Goal: Information Seeking & Learning: Find specific fact

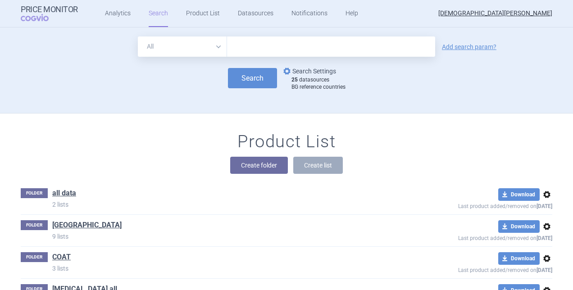
click at [299, 70] on link "options Search Settings" at bounding box center [309, 71] width 55 height 11
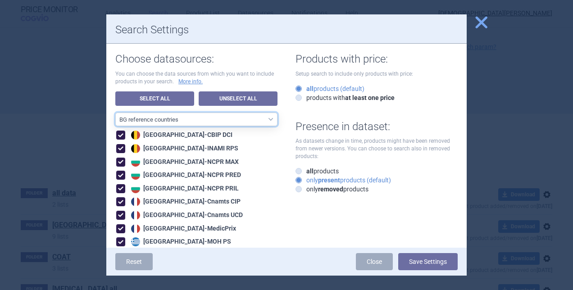
click at [143, 120] on select "All data sources CZ reference sources - Reimbursement SK reference sources - Of…" at bounding box center [196, 120] width 162 height 14
select select "ALL_DATA_SOURCES_ID"
click at [115, 113] on select "All data sources CZ reference sources - Reimbursement SK reference sources - Of…" at bounding box center [196, 120] width 162 height 14
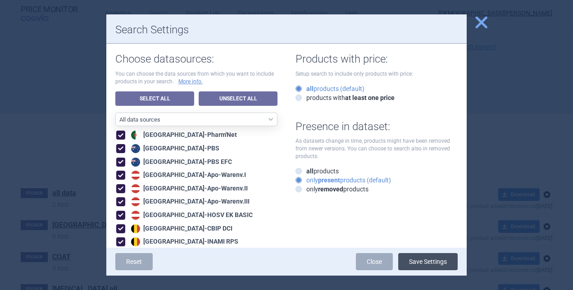
click at [431, 259] on button "Save Settings" at bounding box center [429, 261] width 60 height 17
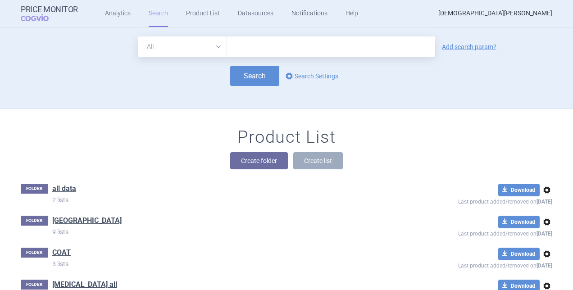
click at [248, 44] on input "text" at bounding box center [331, 47] width 208 height 20
type input "opzelura"
click button "Search" at bounding box center [254, 76] width 49 height 20
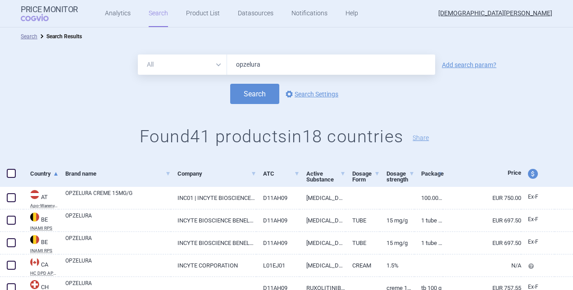
click at [275, 69] on input "opzelura" at bounding box center [331, 65] width 208 height 20
type input "o"
type input "altuvoct"
click at [254, 96] on button "Search" at bounding box center [254, 94] width 49 height 20
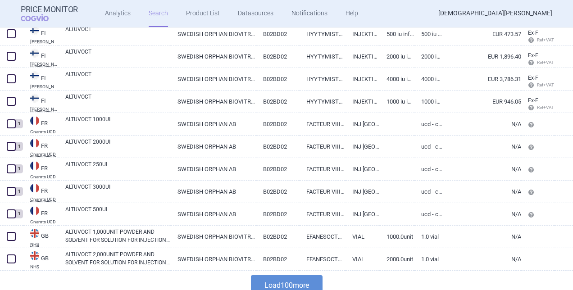
scroll to position [2180, 0]
